Goal: Task Accomplishment & Management: Complete application form

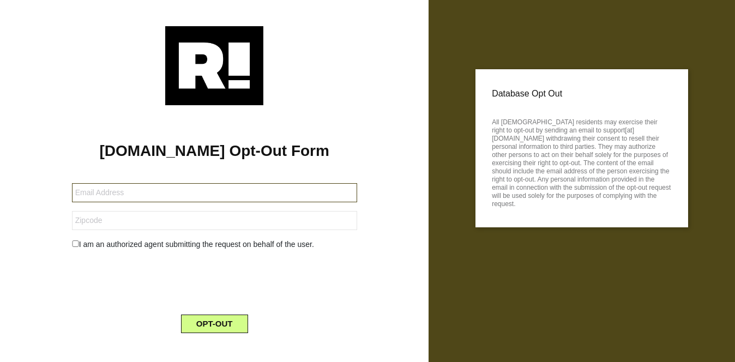
click at [177, 197] on input "text" at bounding box center [214, 192] width 285 height 19
type input "raddicalgal56@gmail.com"
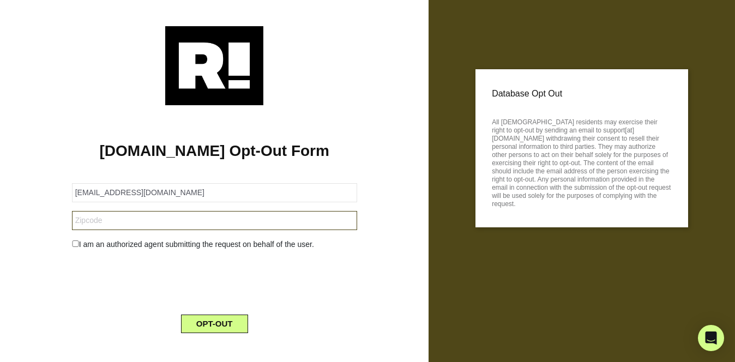
click at [168, 220] on input "text" at bounding box center [214, 220] width 285 height 19
type input "85295"
click at [75, 244] on input "checkbox" at bounding box center [75, 243] width 7 height 7
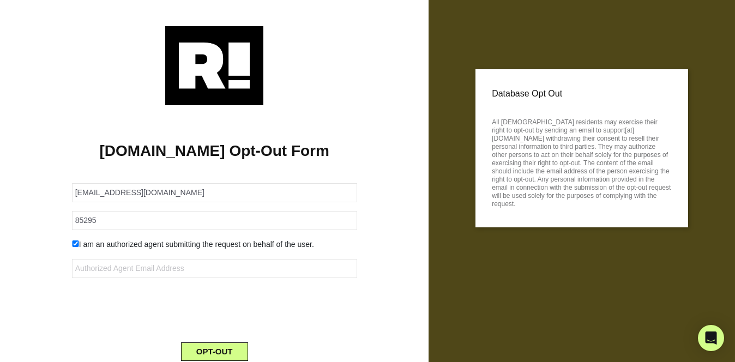
click at [75, 244] on input "checkbox" at bounding box center [75, 243] width 7 height 7
checkbox input "false"
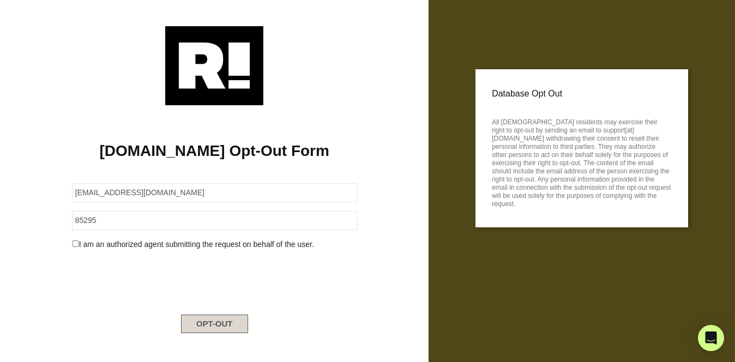
click at [211, 317] on button "OPT-OUT" at bounding box center [214, 323] width 67 height 19
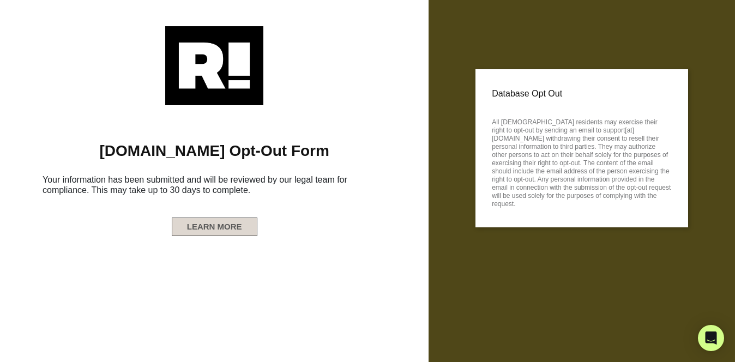
click at [225, 228] on button "LEARN MORE" at bounding box center [215, 226] width 86 height 19
